Goal: Task Accomplishment & Management: Manage account settings

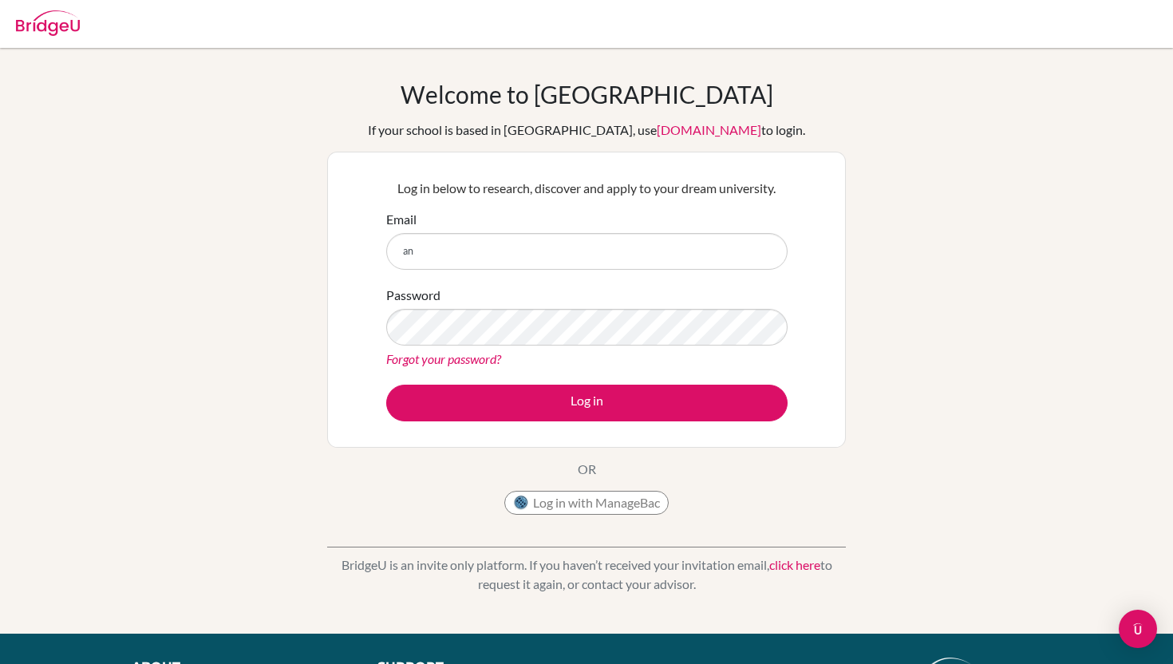
type input "a"
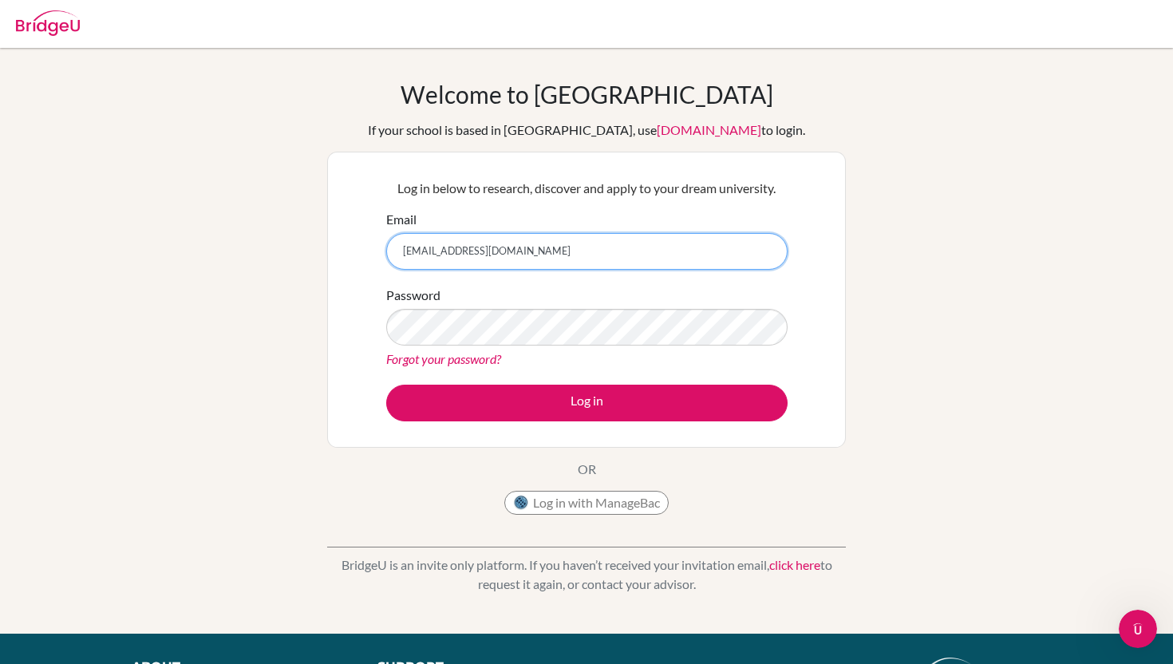
drag, startPoint x: 551, startPoint y: 257, endPoint x: 431, endPoint y: 253, distance: 120.5
click at [431, 253] on input "annappleshimada@gmail.com" at bounding box center [586, 251] width 401 height 37
type input "anna_shimada@my.edu.ofs.sg"
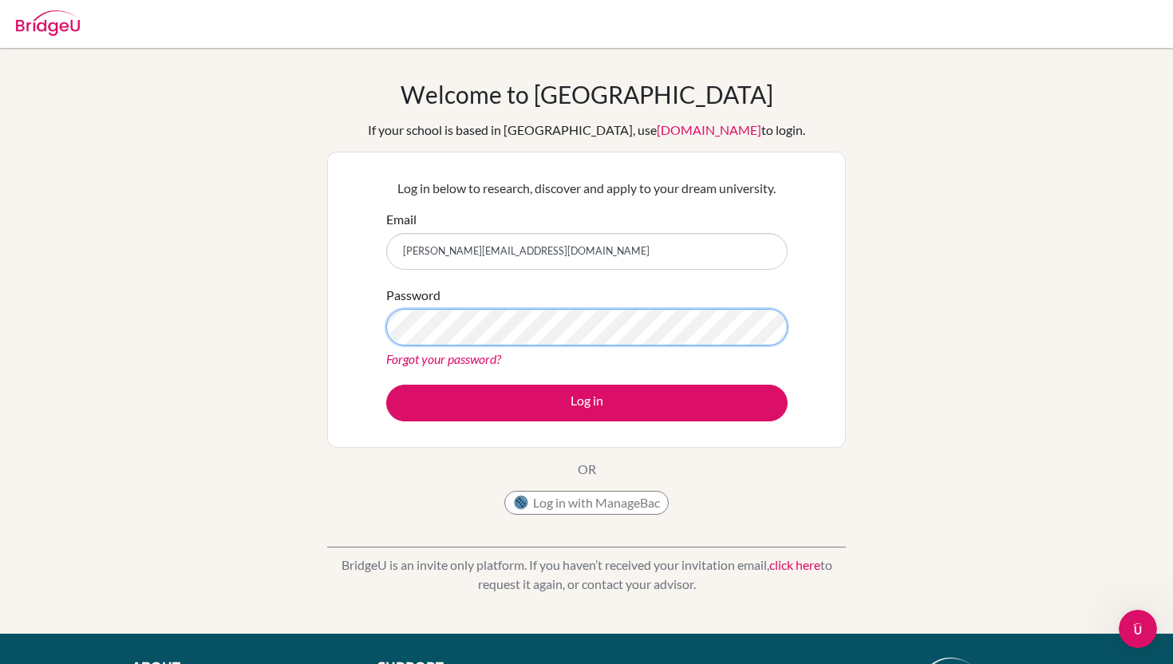
click at [386, 384] on button "Log in" at bounding box center [586, 402] width 401 height 37
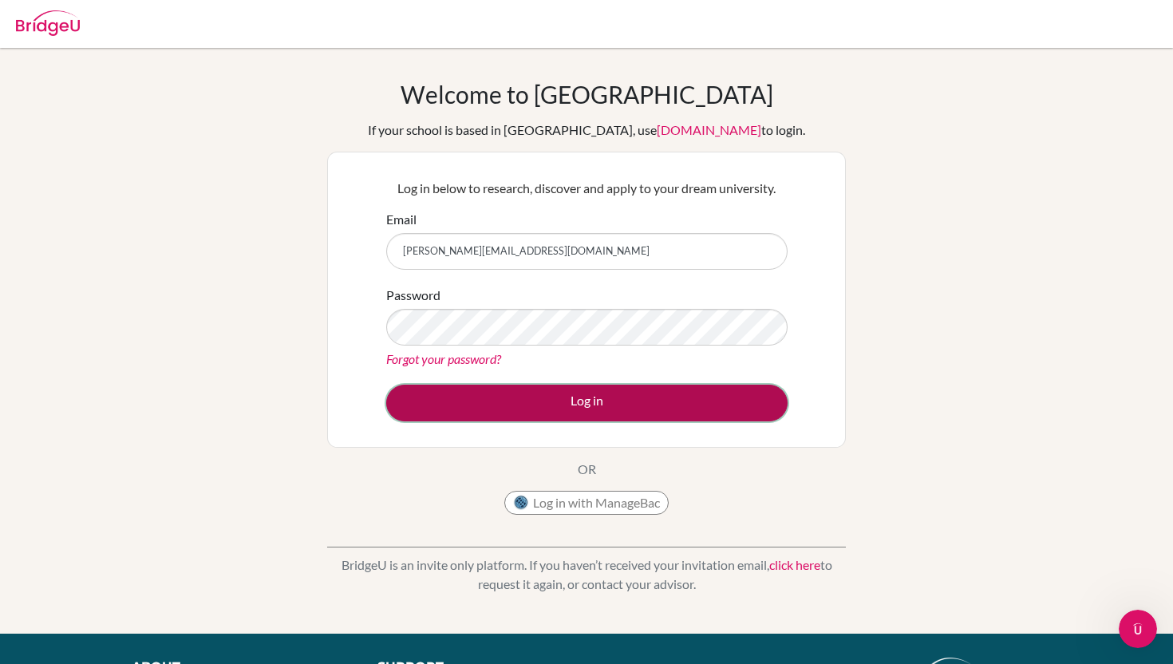
click at [493, 405] on button "Log in" at bounding box center [586, 402] width 401 height 37
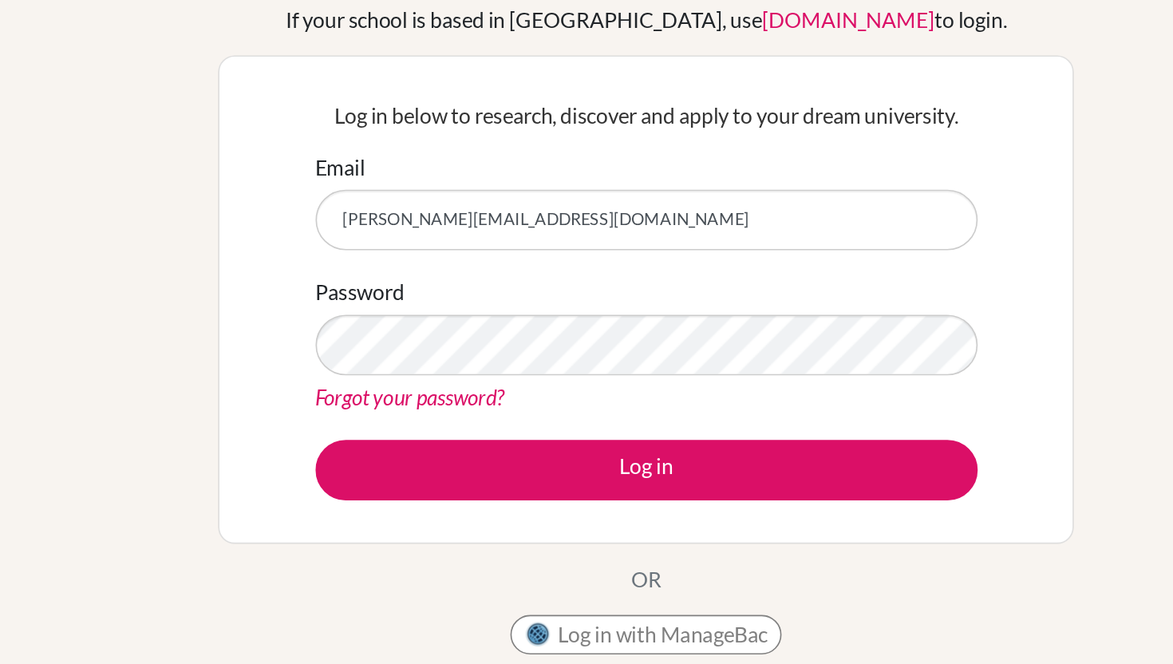
click at [500, 258] on input "[PERSON_NAME][EMAIL_ADDRESS][DOMAIN_NAME]" at bounding box center [586, 251] width 401 height 37
click at [500, 258] on input "anna_shimada@my.edu.ofs.sg" at bounding box center [586, 251] width 401 height 37
click at [500, 252] on input "anna_shimada@my.edu.ofs.sg" at bounding box center [586, 251] width 401 height 37
click at [515, 250] on input "anna_shimada@my.ofs.ofs.sg" at bounding box center [586, 251] width 401 height 37
type input "anna_shimada@my.ofs.edu.sg"
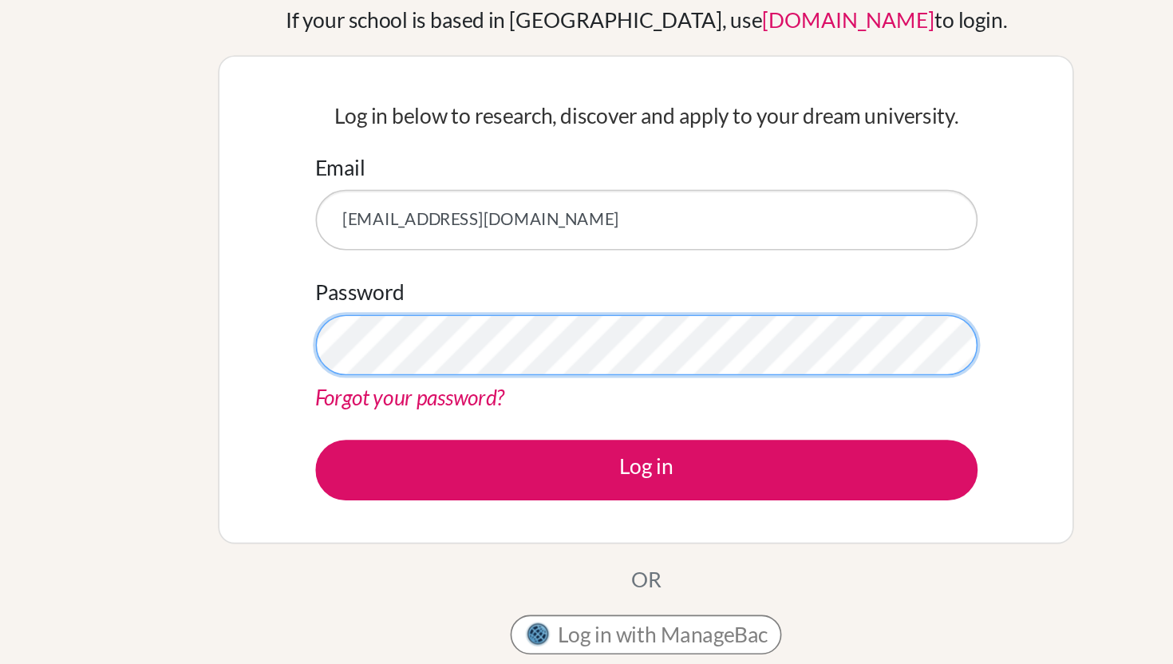
click at [386, 384] on button "Log in" at bounding box center [586, 402] width 401 height 37
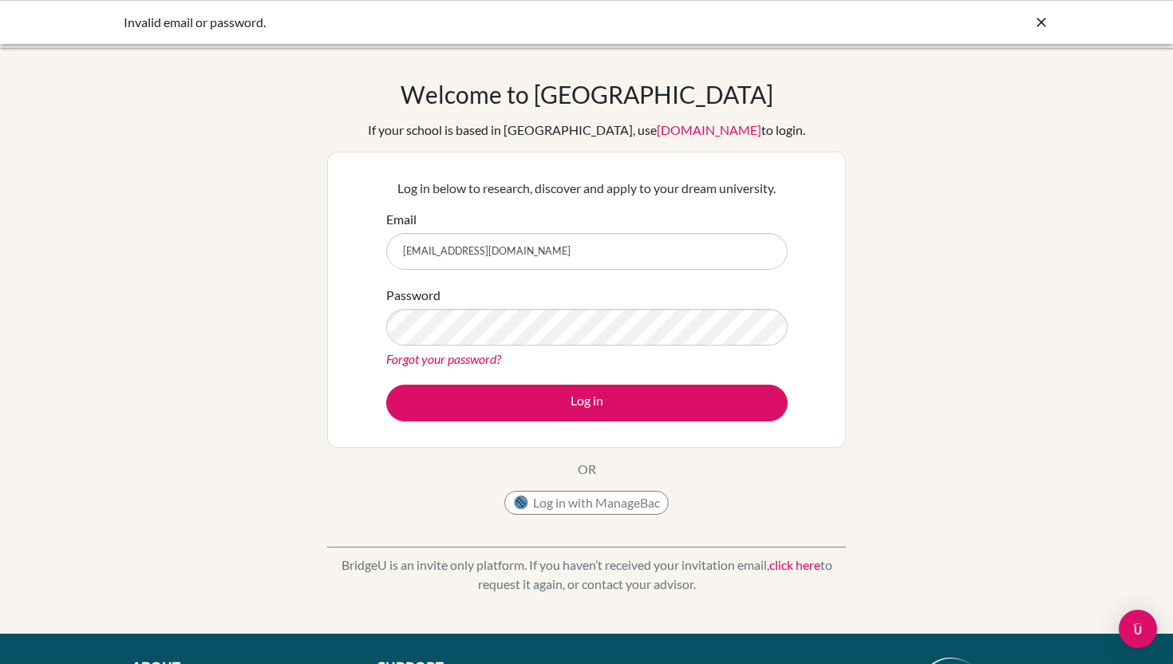
drag, startPoint x: 554, startPoint y: 251, endPoint x: 312, endPoint y: 251, distance: 242.5
click at [312, 251] on div "Welcome to BridgeU If your school is based in China, use app.bridge-u.com.cn to…" at bounding box center [586, 341] width 1173 height 522
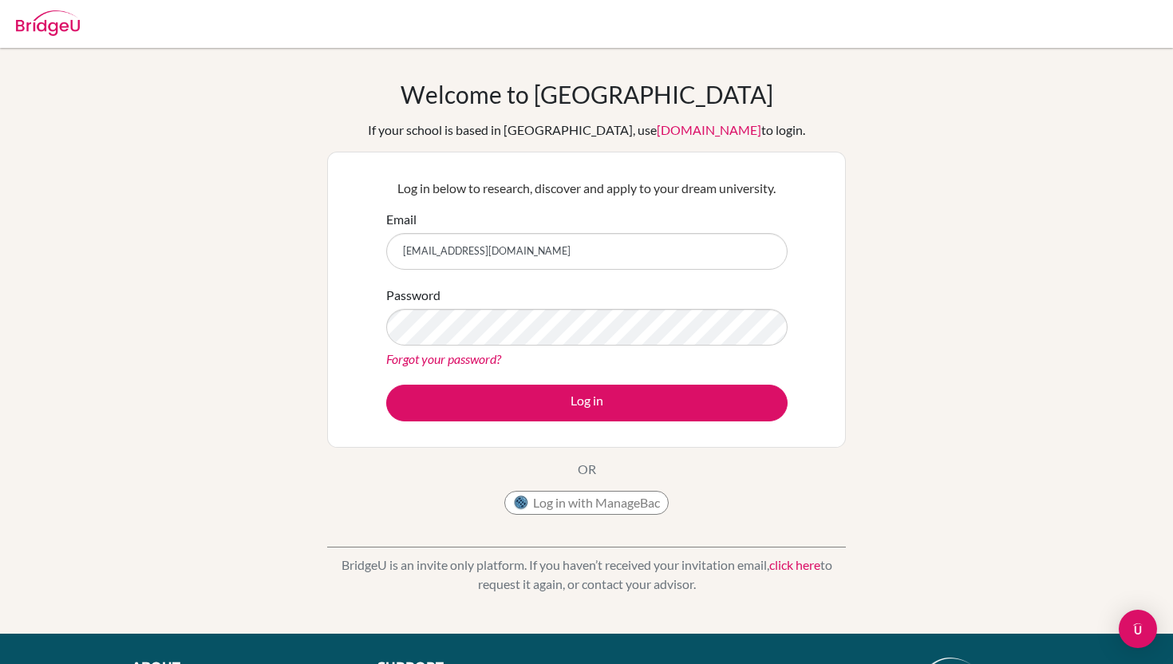
type input "[EMAIL_ADDRESS][DOMAIN_NAME]"
click at [386, 384] on button "Log in" at bounding box center [586, 402] width 401 height 37
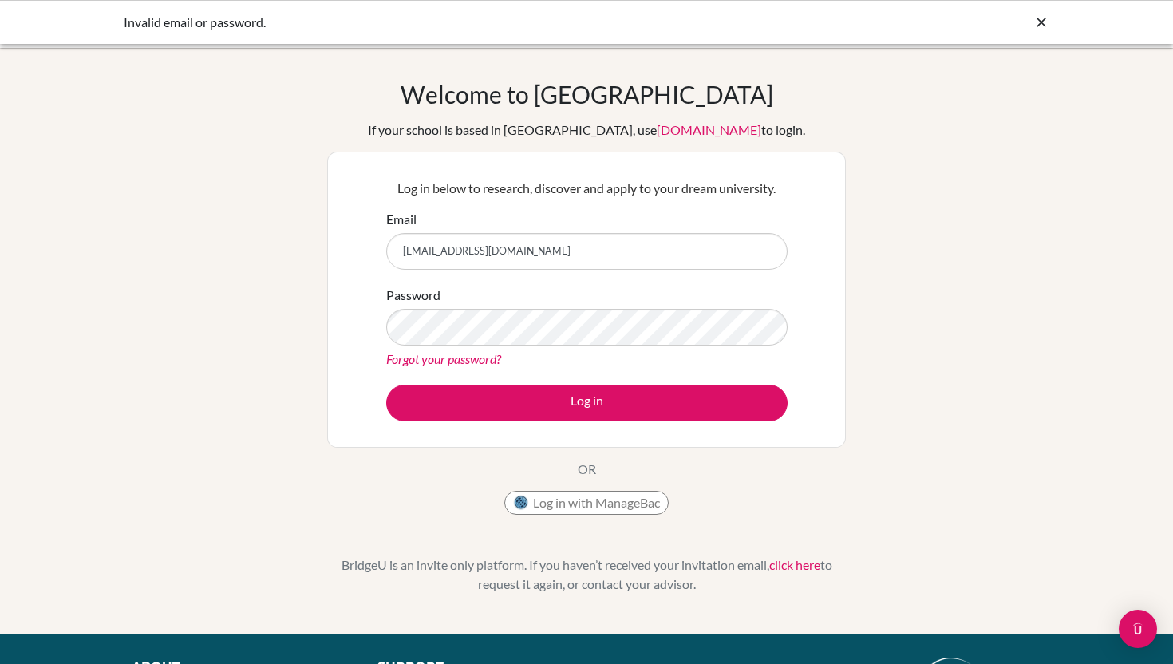
click at [476, 365] on link "Forgot your password?" at bounding box center [443, 358] width 115 height 15
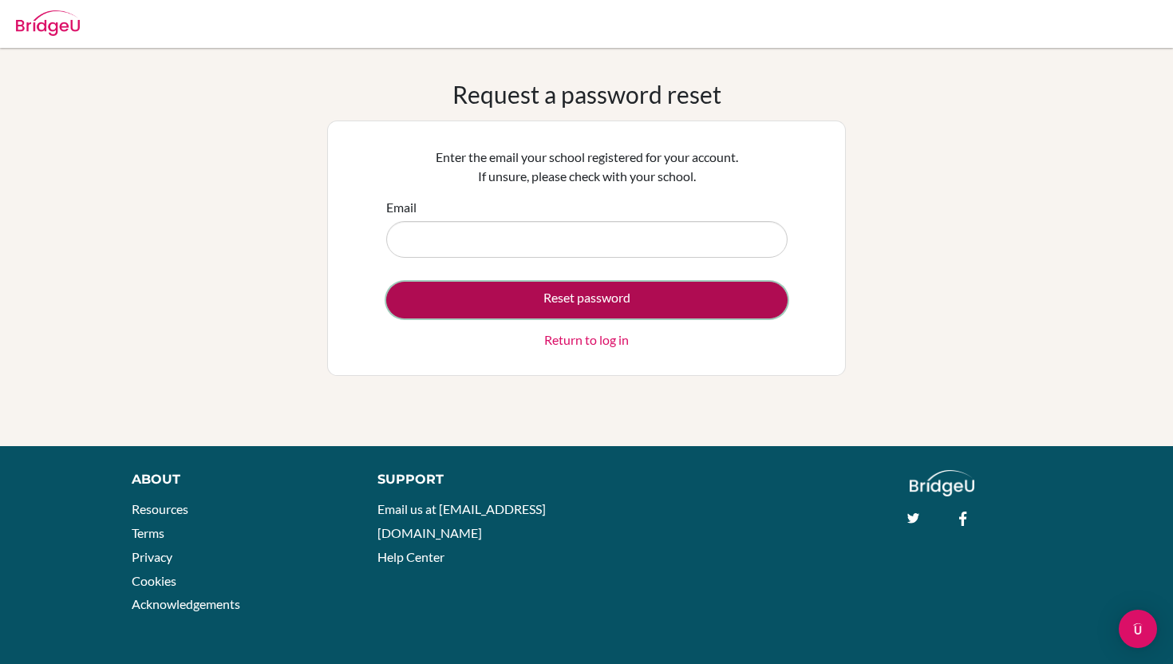
click at [566, 290] on button "Reset password" at bounding box center [586, 300] width 401 height 37
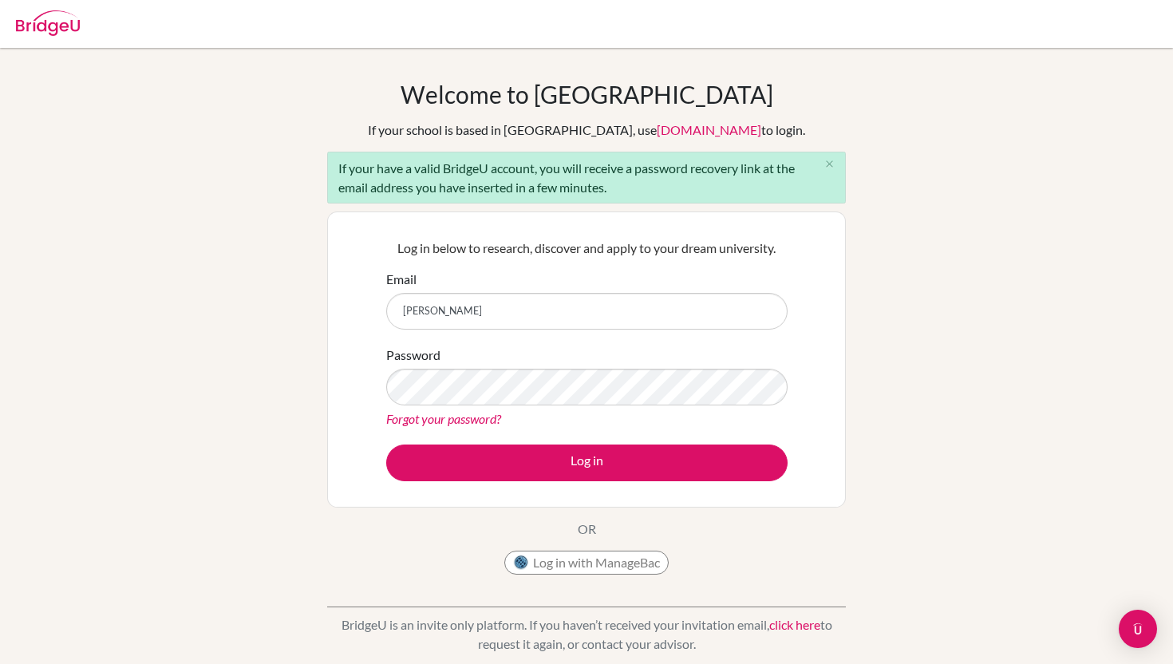
type input "[EMAIL_ADDRESS][DOMAIN_NAME]"
click at [386, 444] on button "Log in" at bounding box center [586, 462] width 401 height 37
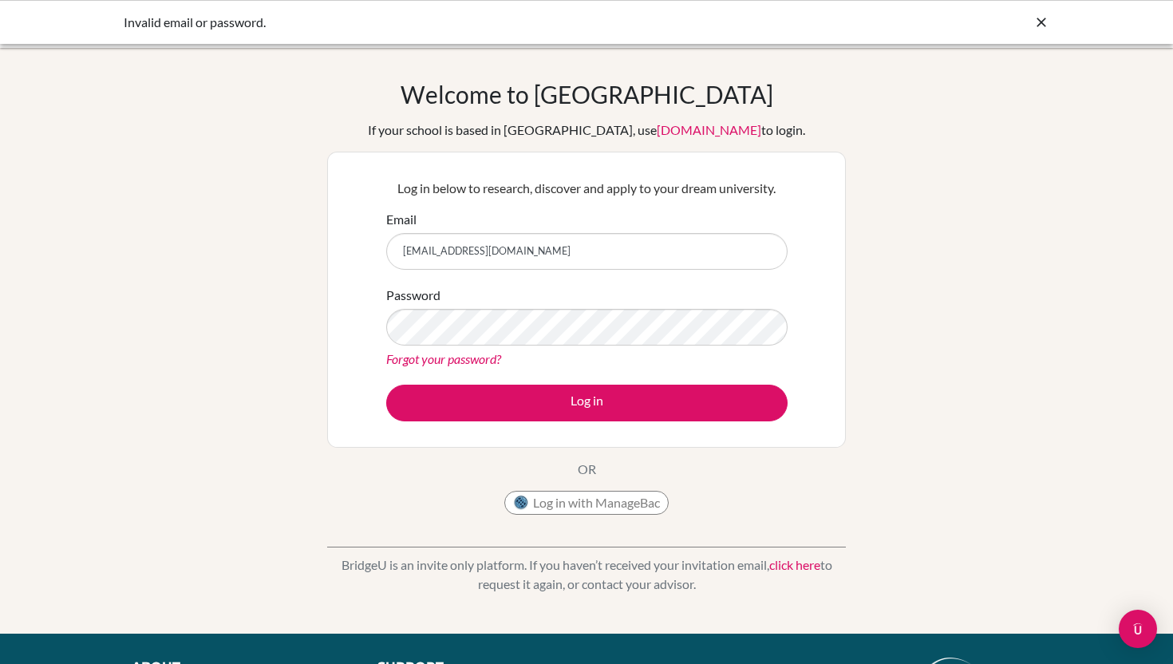
click at [480, 348] on div "Password Forgot your password?" at bounding box center [586, 327] width 401 height 83
click at [480, 354] on link "Forgot your password?" at bounding box center [443, 358] width 115 height 15
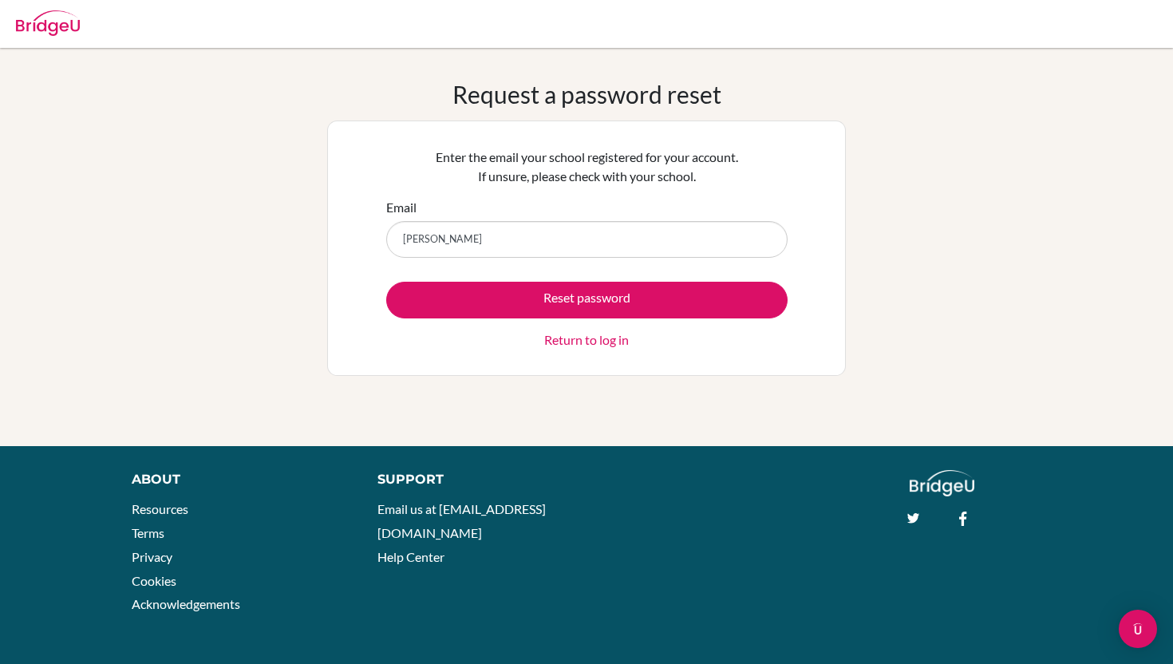
type input "anna_shimada@my.ofs.edu.sg"
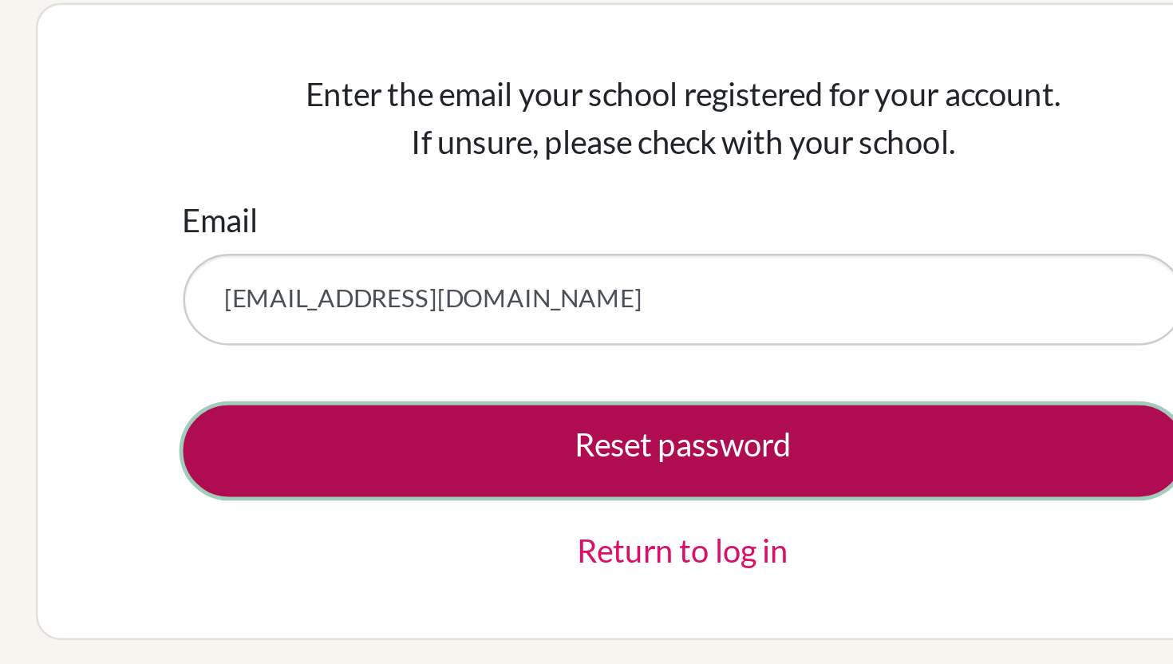
click at [547, 296] on button "Reset password" at bounding box center [586, 300] width 401 height 37
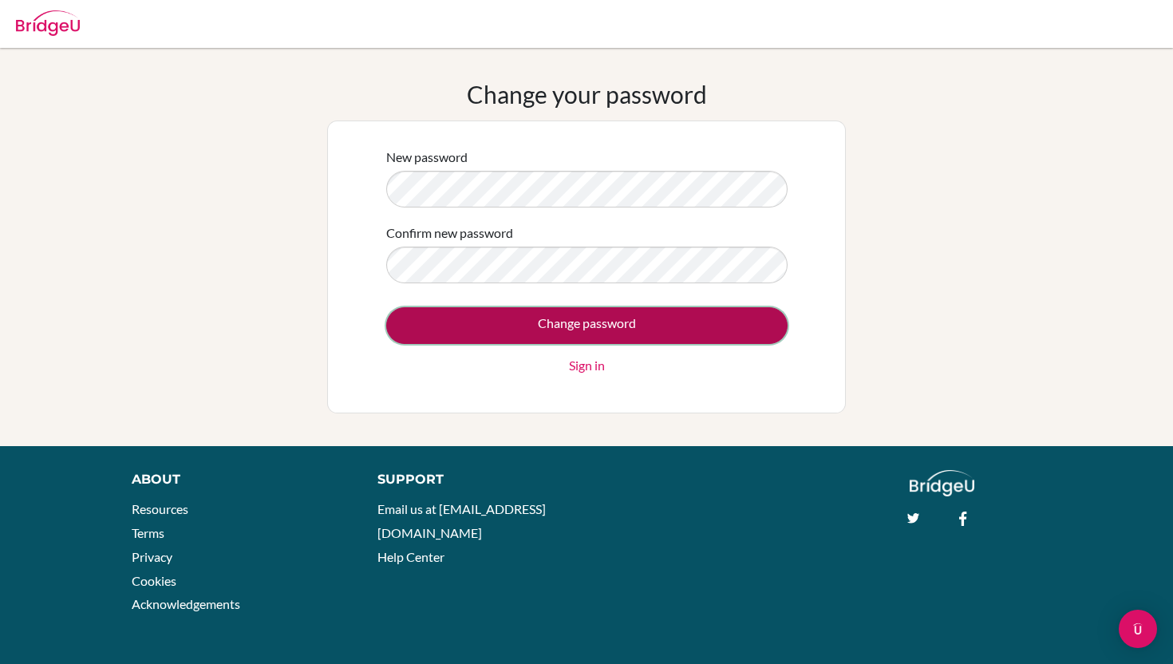
click at [594, 323] on input "Change password" at bounding box center [586, 325] width 401 height 37
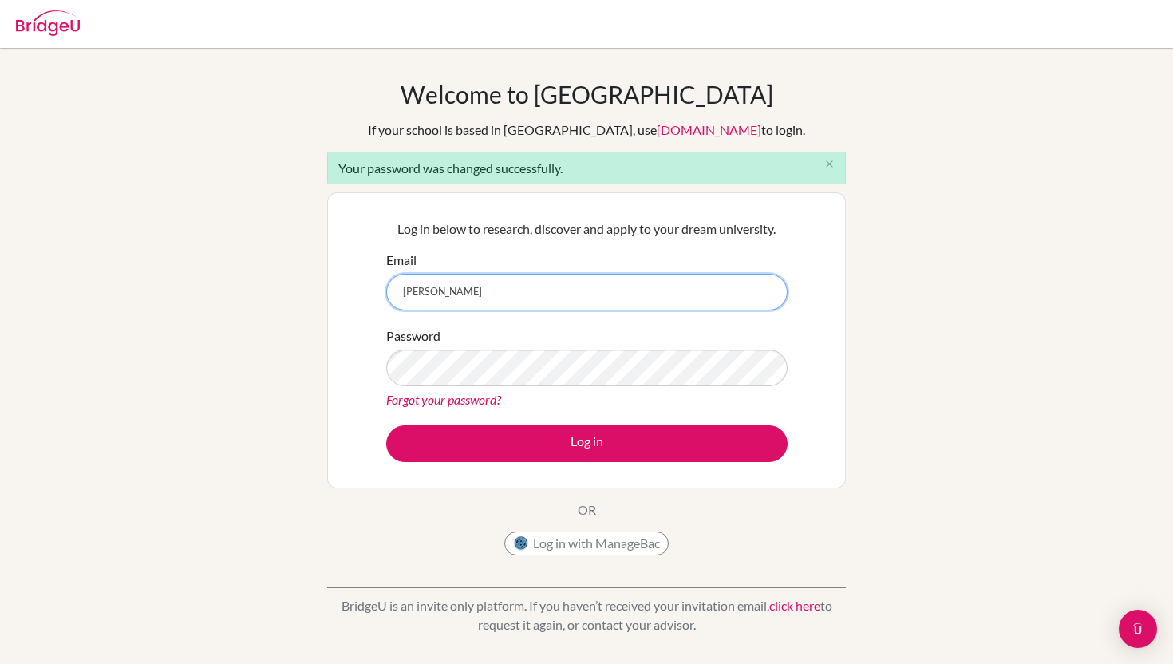
type input "[EMAIL_ADDRESS][DOMAIN_NAME]"
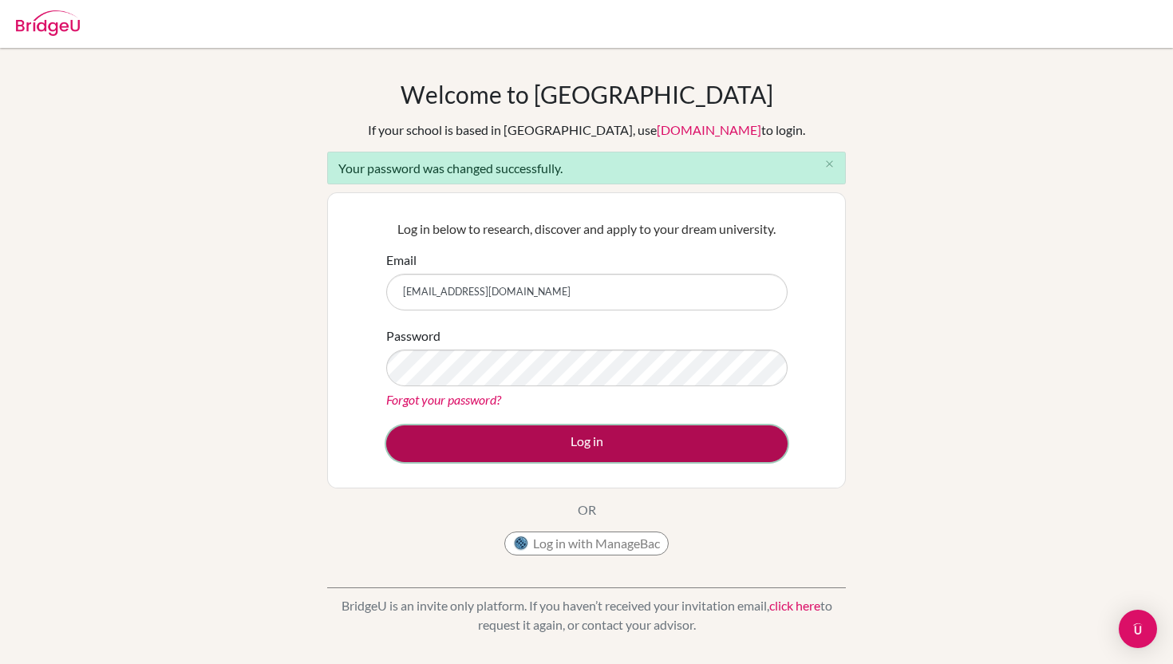
click at [522, 430] on button "Log in" at bounding box center [586, 443] width 401 height 37
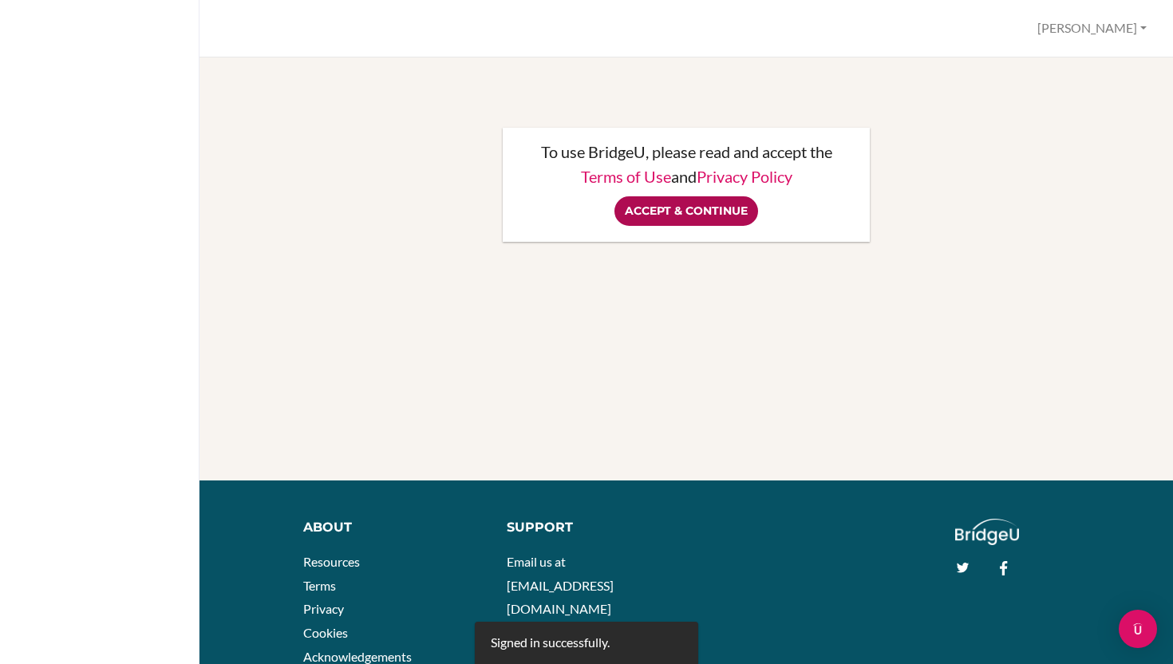
click at [660, 212] on input "Accept & Continue" at bounding box center [686, 211] width 144 height 30
